Goal: Navigation & Orientation: Find specific page/section

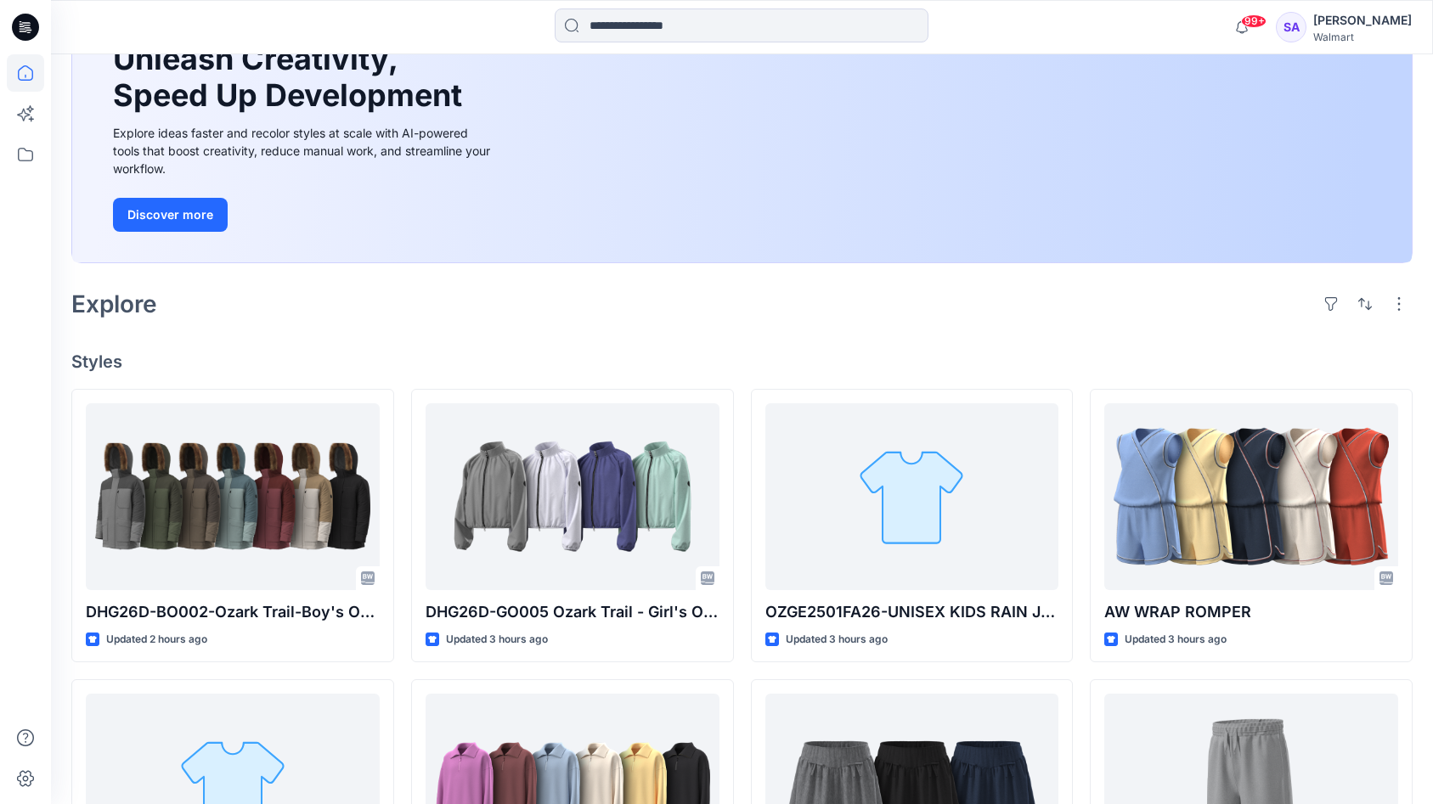
scroll to position [187, 0]
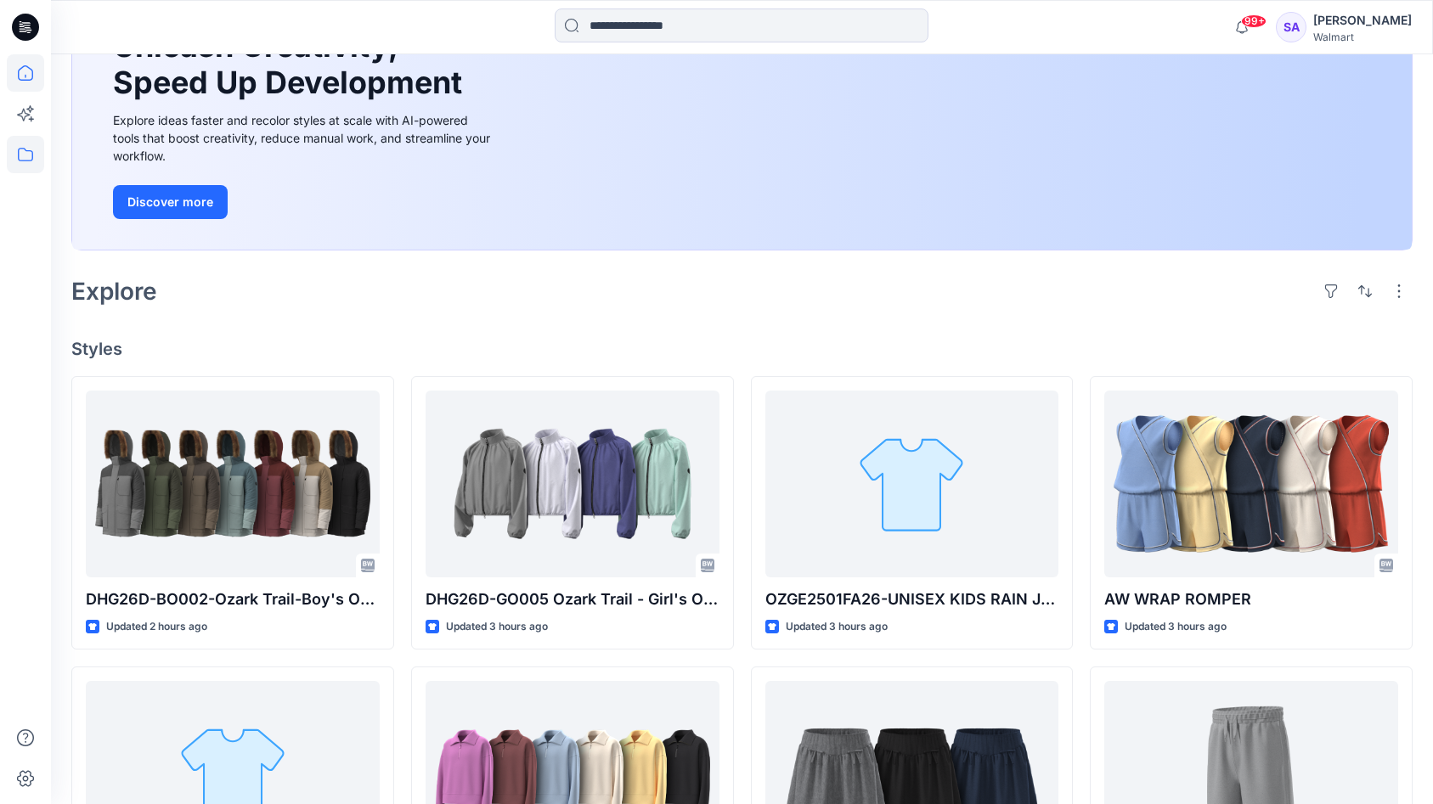
click at [21, 152] on icon at bounding box center [25, 154] width 37 height 37
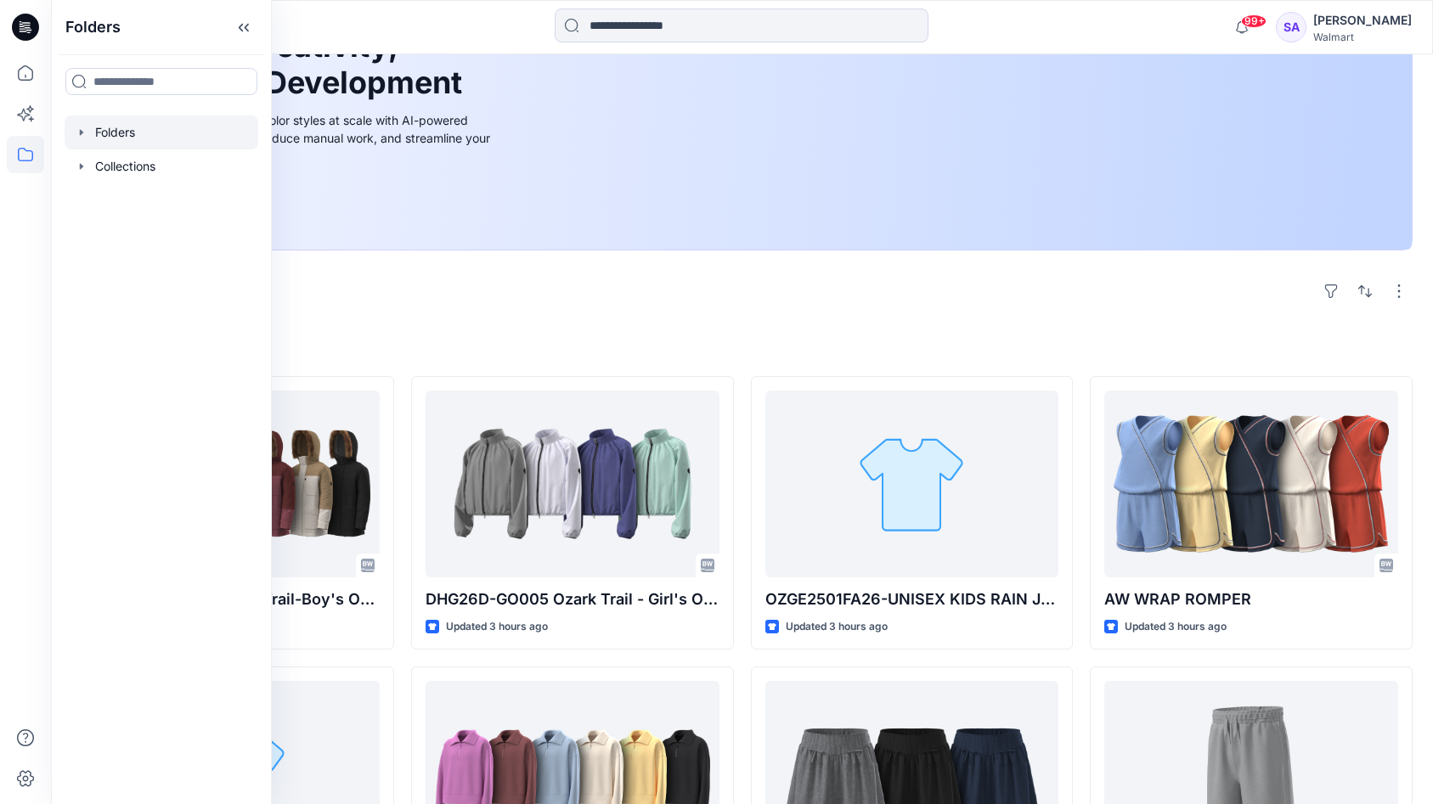
click at [134, 134] on div at bounding box center [162, 133] width 194 height 34
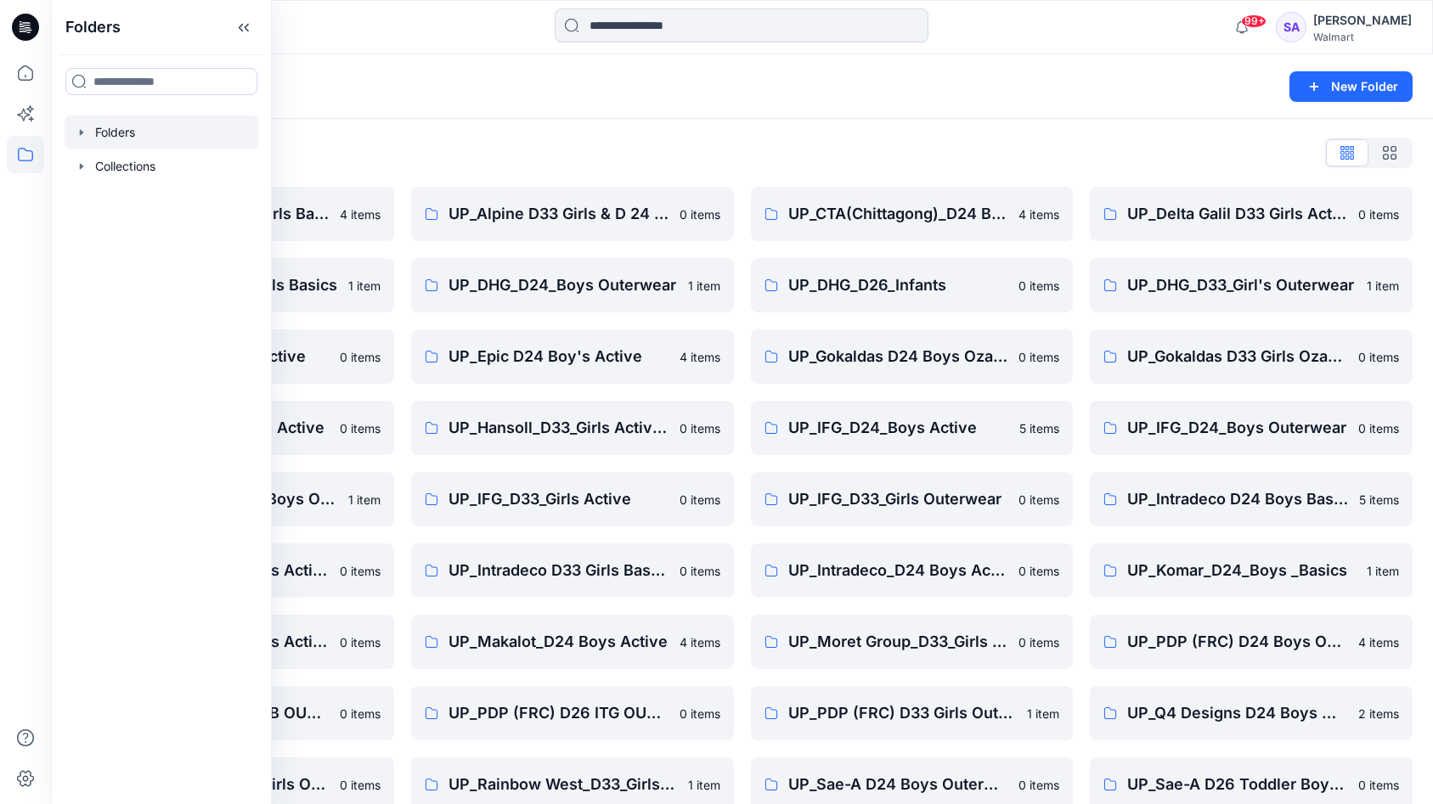
click at [540, 159] on div "Folders List" at bounding box center [741, 152] width 1341 height 27
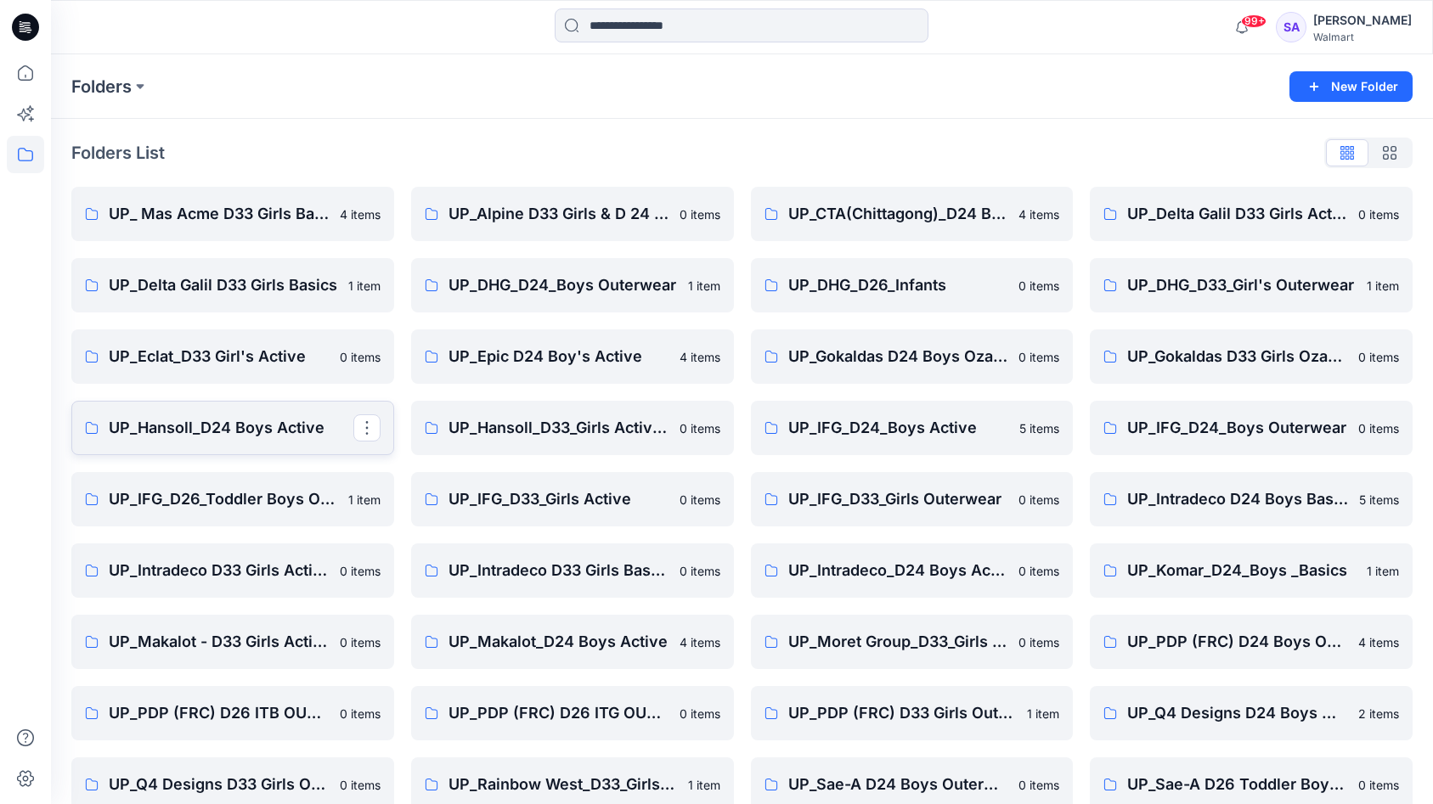
click at [303, 426] on p "UP_Hansoll_D24 Boys Active" at bounding box center [231, 428] width 245 height 24
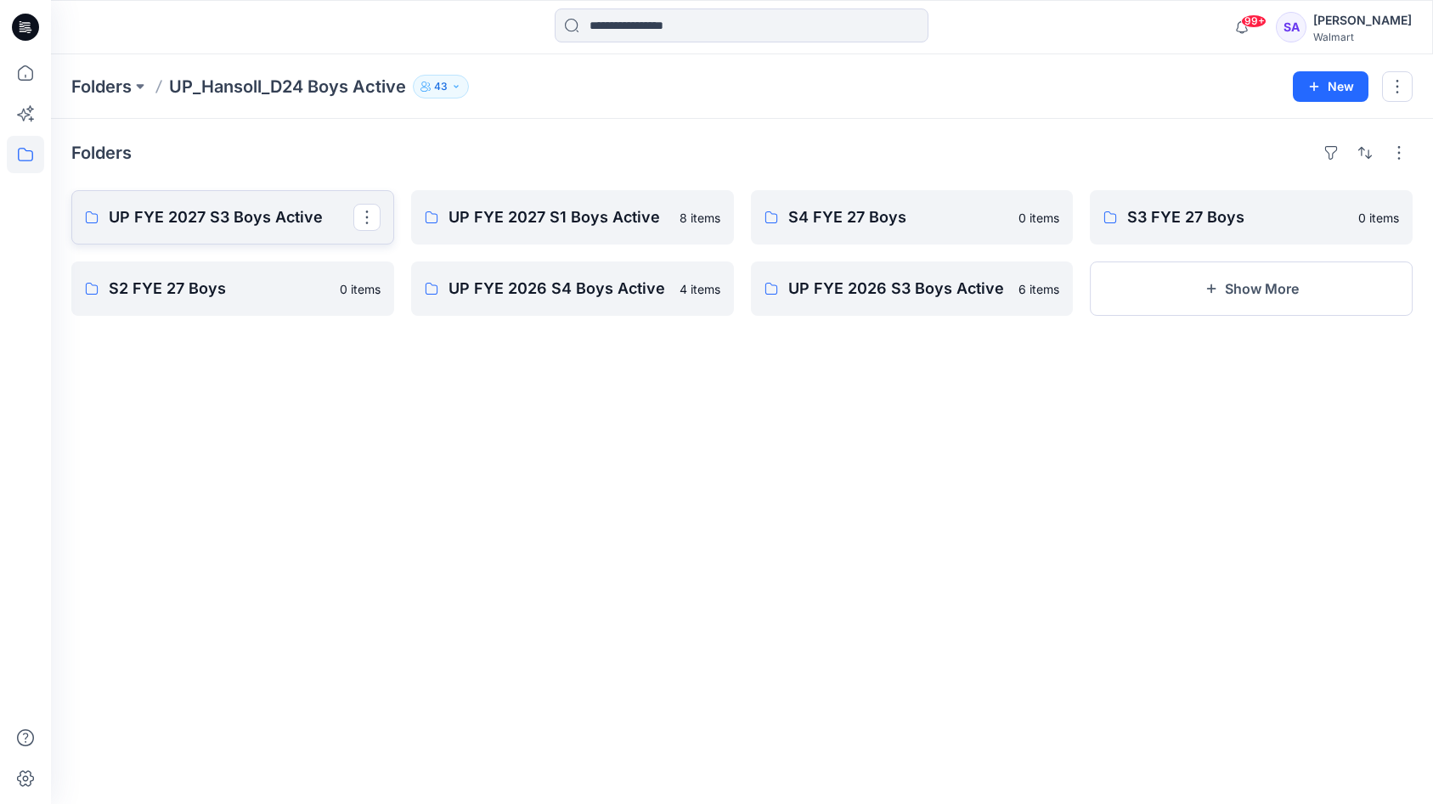
click at [286, 217] on p "UP FYE 2027 S3 Boys Active" at bounding box center [231, 218] width 245 height 24
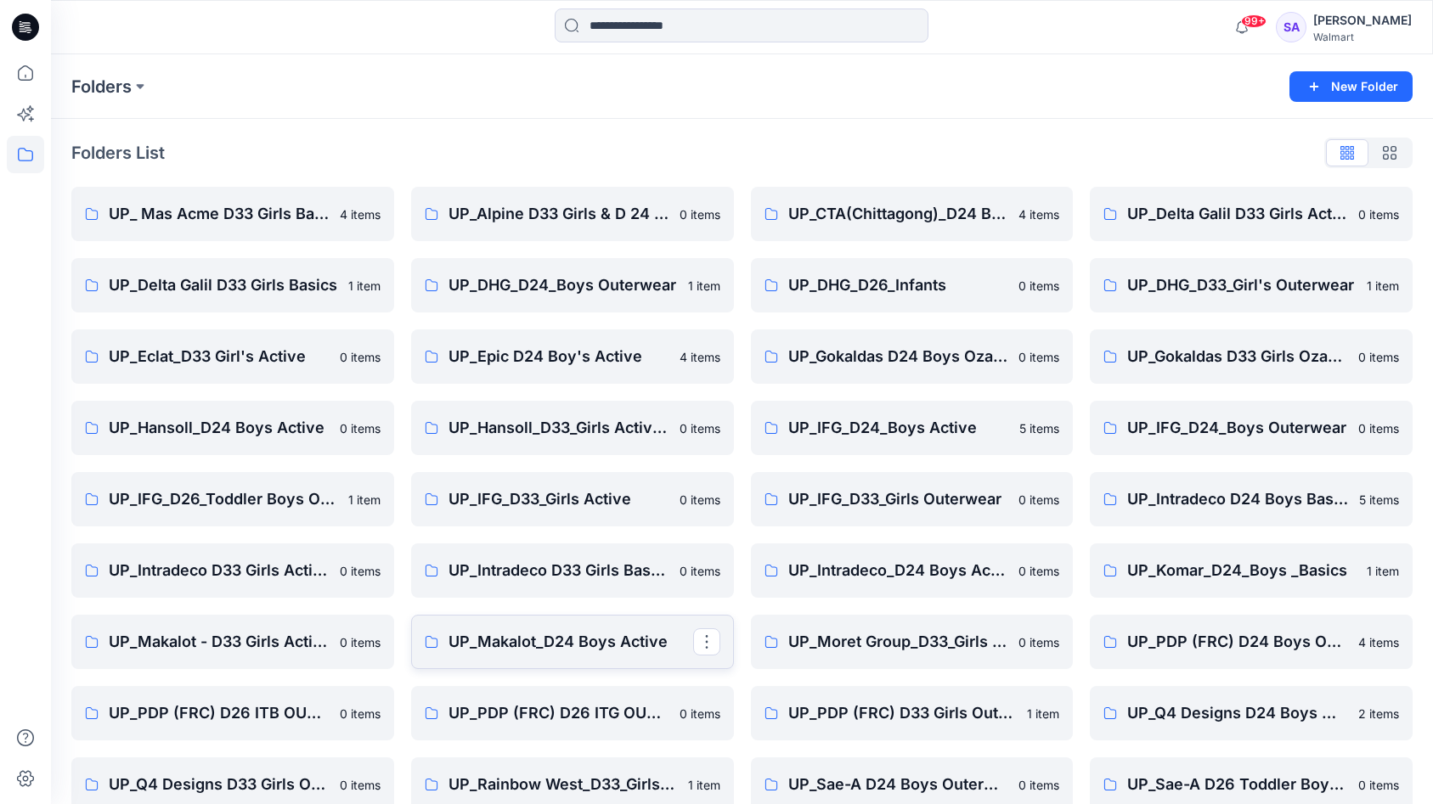
click at [596, 651] on p "UP_Makalot_D24 Boys Active" at bounding box center [571, 642] width 245 height 24
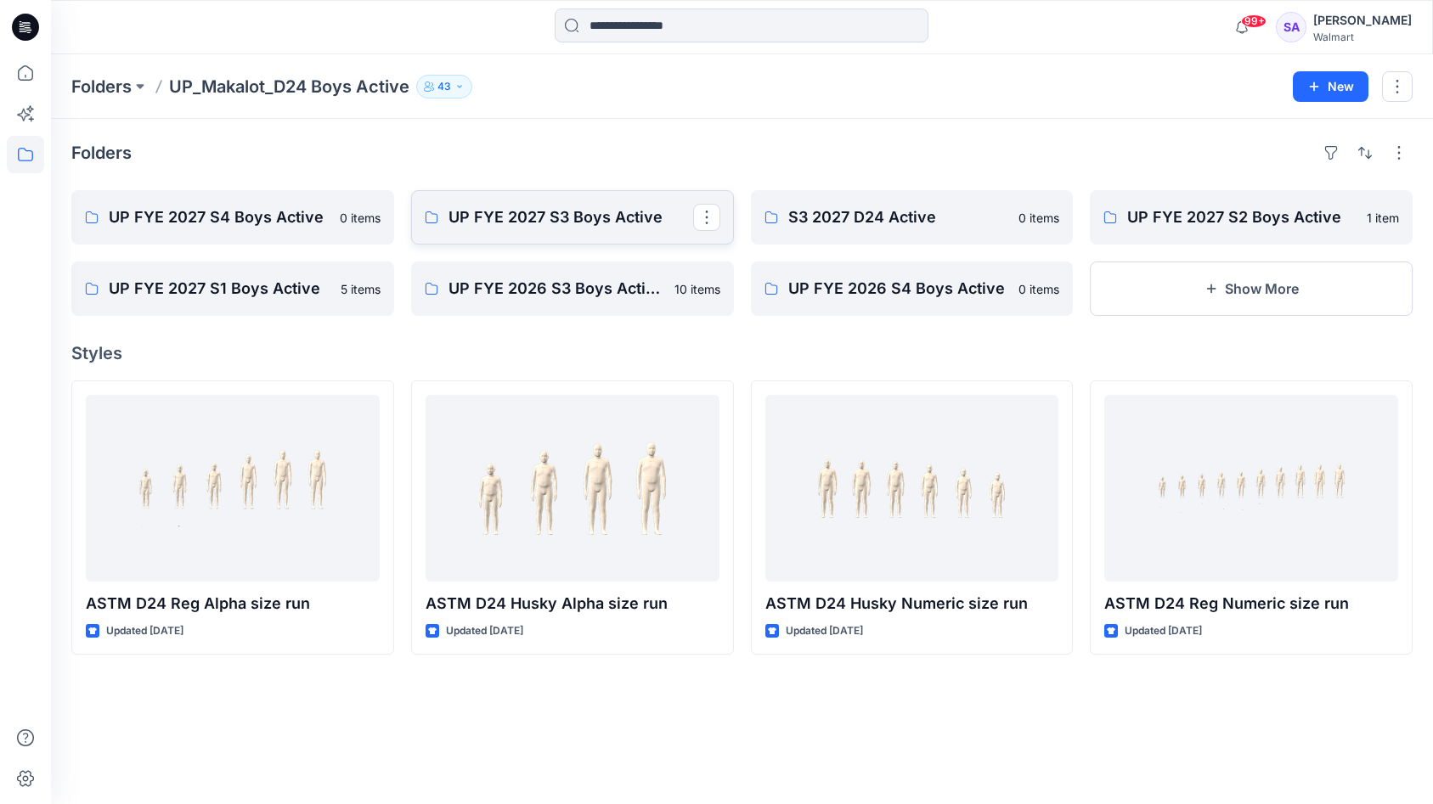
click at [624, 224] on p "UP FYE 2027 S3 Boys Active" at bounding box center [571, 218] width 245 height 24
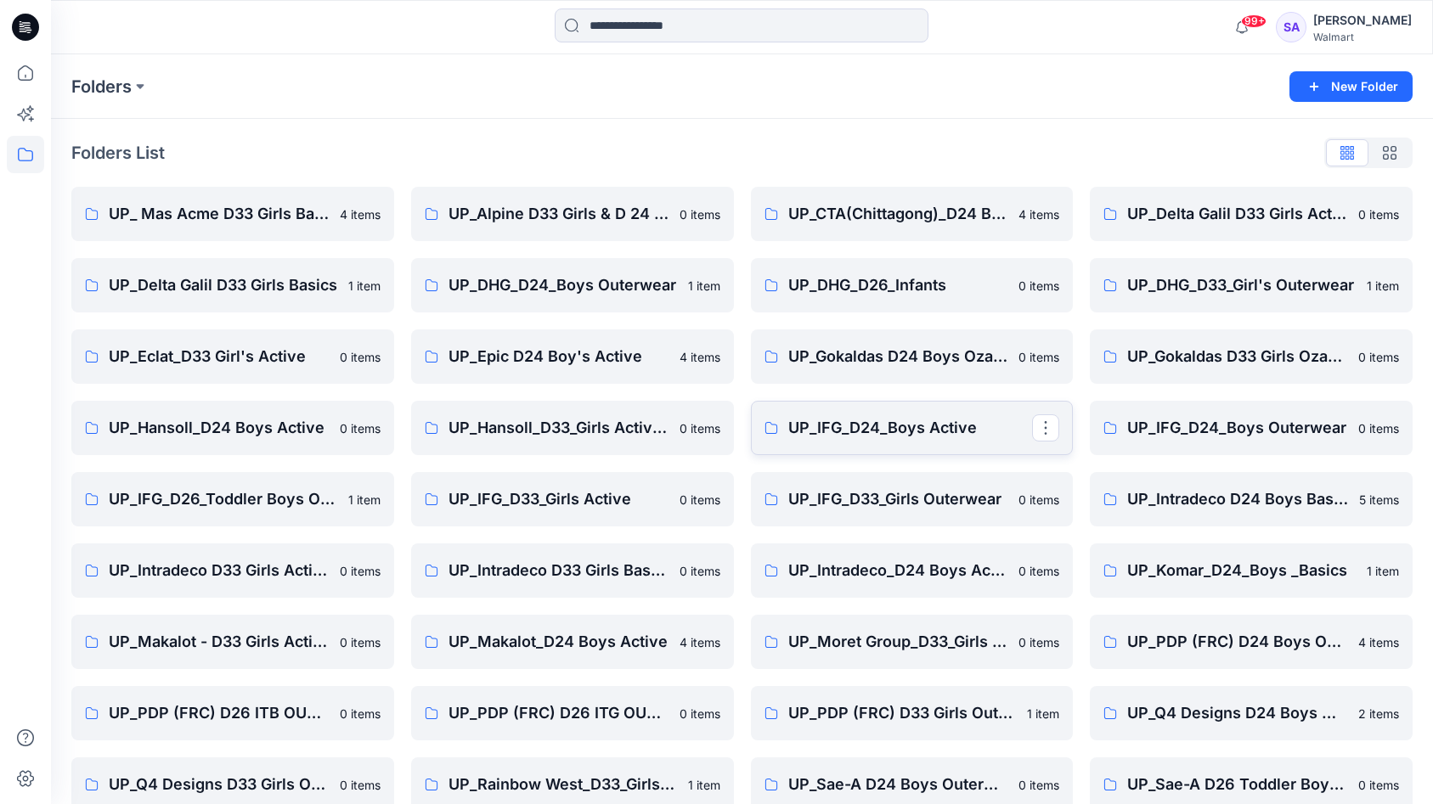
click at [884, 437] on p "UP_IFG_D24_Boys Active" at bounding box center [910, 428] width 245 height 24
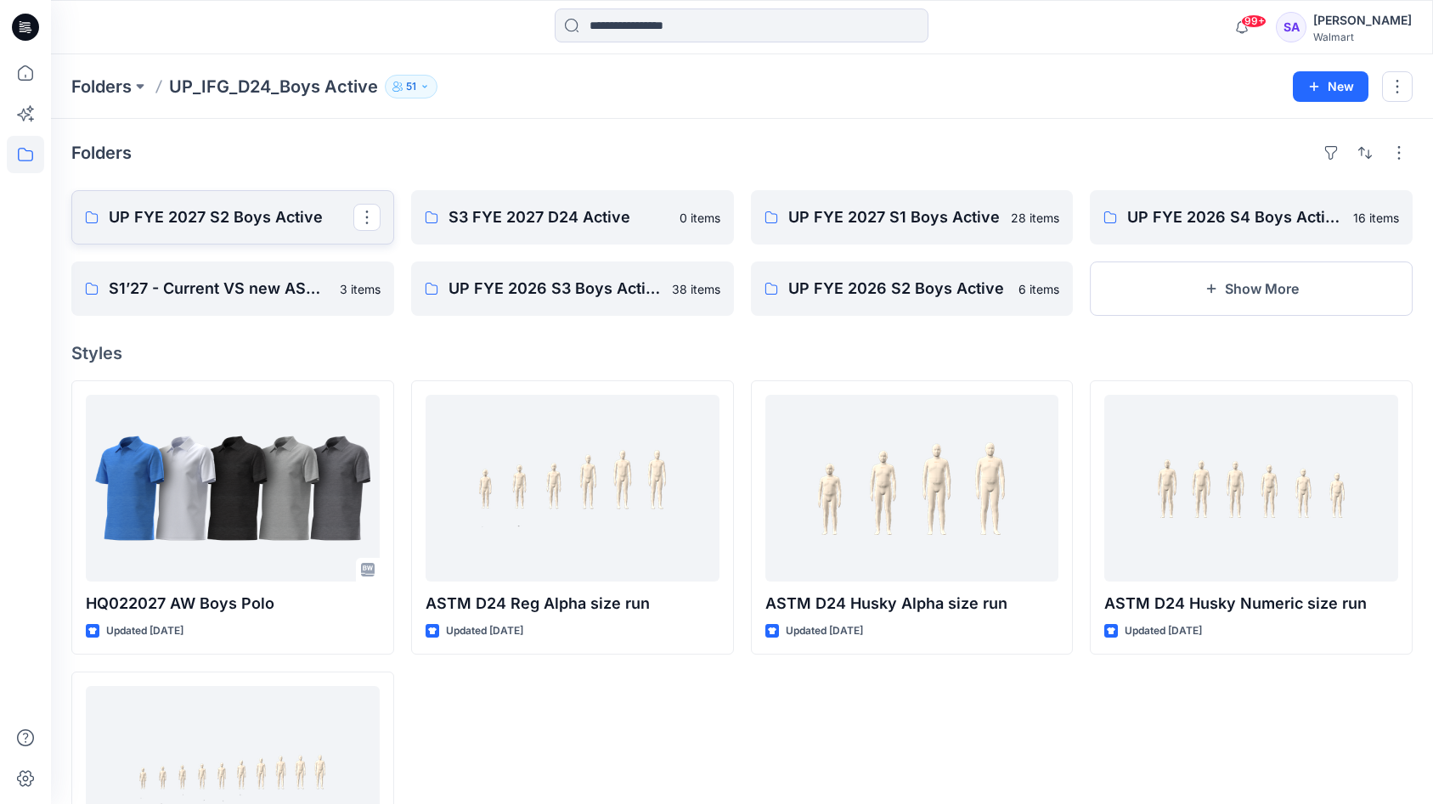
click at [250, 221] on p "UP FYE 2027 S2 Boys Active" at bounding box center [231, 218] width 245 height 24
